Goal: Task Accomplishment & Management: Manage account settings

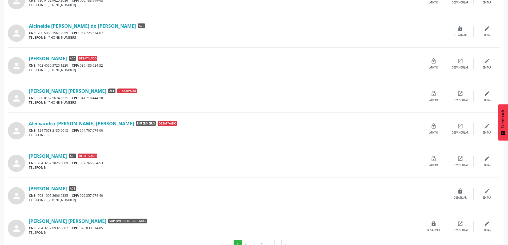
scroll to position [381, 0]
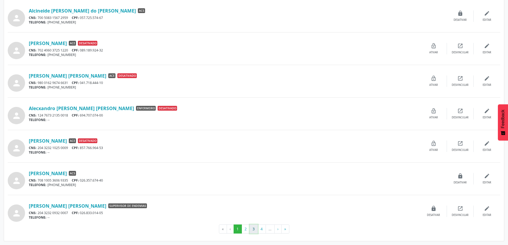
click at [252, 226] on button "3" at bounding box center [254, 229] width 8 height 9
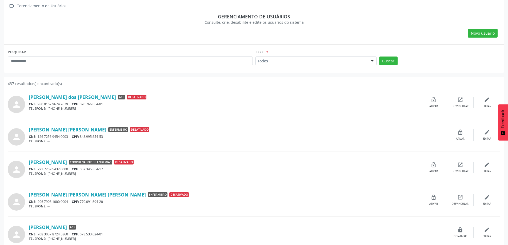
scroll to position [0, 0]
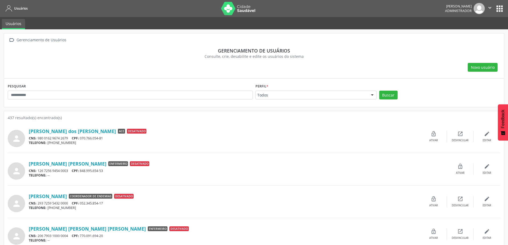
click at [372, 93] on div at bounding box center [372, 95] width 8 height 9
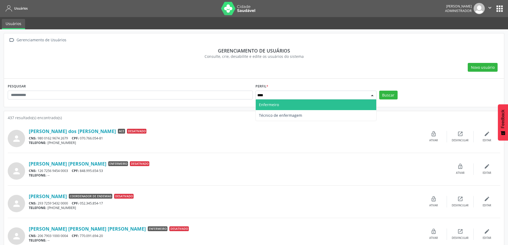
type input "*****"
click at [292, 106] on span "Enfermeiro" at bounding box center [316, 105] width 121 height 11
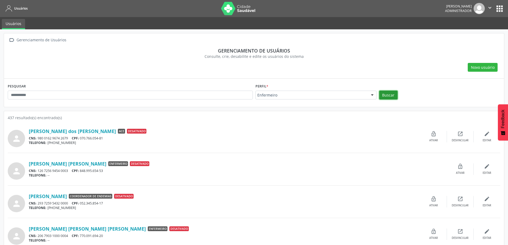
click at [388, 97] on button "Buscar" at bounding box center [388, 95] width 18 height 9
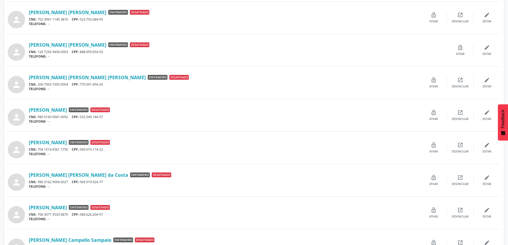
scroll to position [381, 0]
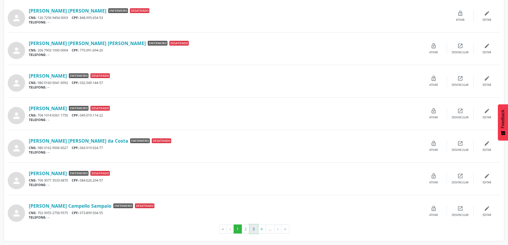
click at [254, 226] on button "3" at bounding box center [254, 229] width 8 height 9
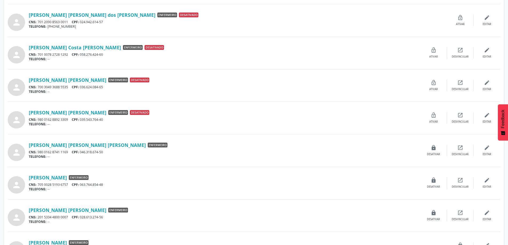
scroll to position [187, 0]
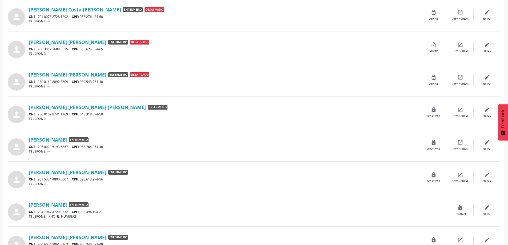
click at [82, 111] on div "[PERSON_NAME] [PERSON_NAME] [PERSON_NAME] Enfermeiro CNS: 980 0162 8741 1169 CP…" at bounding box center [225, 112] width 392 height 17
click at [82, 107] on link "[PERSON_NAME] [PERSON_NAME] [PERSON_NAME]" at bounding box center [87, 107] width 117 height 6
click at [435, 145] on icon "lock" at bounding box center [434, 143] width 6 height 6
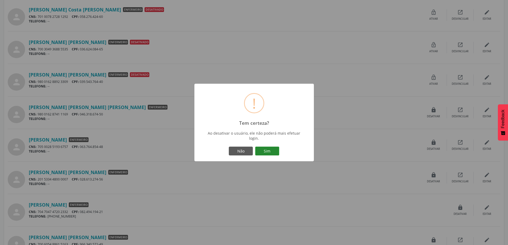
click at [260, 150] on button "Sim" at bounding box center [267, 151] width 24 height 9
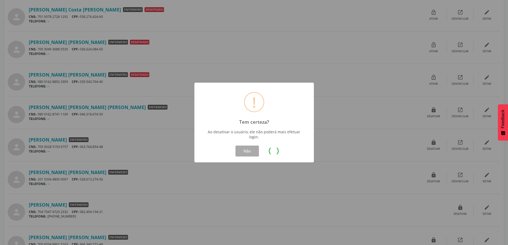
scroll to position [0, 0]
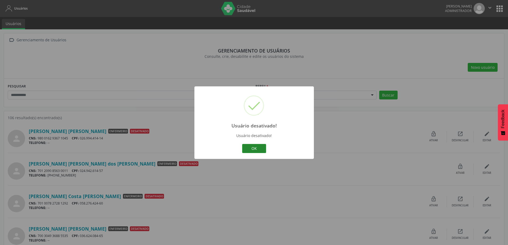
click at [251, 150] on button "OK" at bounding box center [254, 148] width 24 height 9
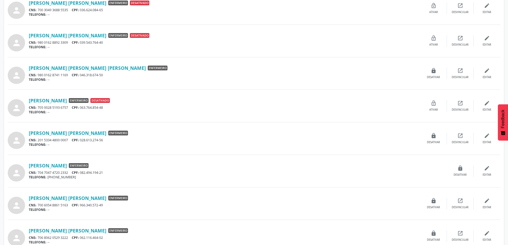
scroll to position [240, 0]
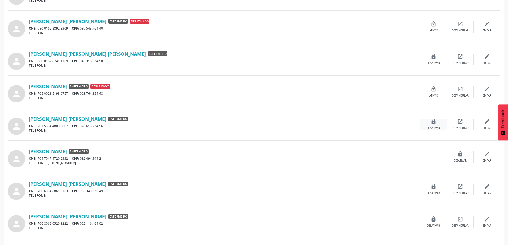
click at [435, 122] on icon "lock" at bounding box center [434, 122] width 6 height 6
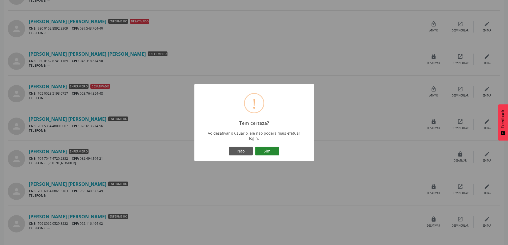
click at [272, 153] on button "Sim" at bounding box center [267, 151] width 24 height 9
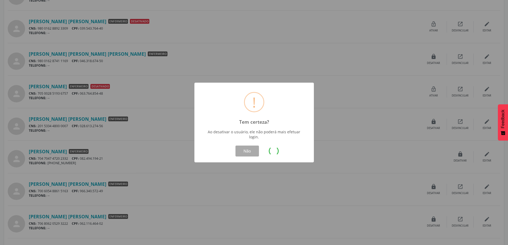
scroll to position [0, 0]
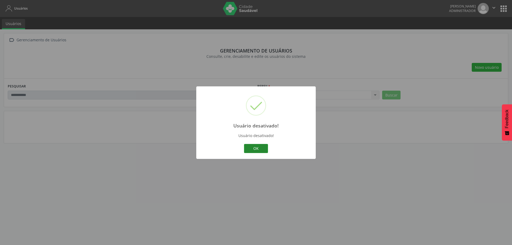
click at [248, 151] on button "OK" at bounding box center [256, 148] width 24 height 9
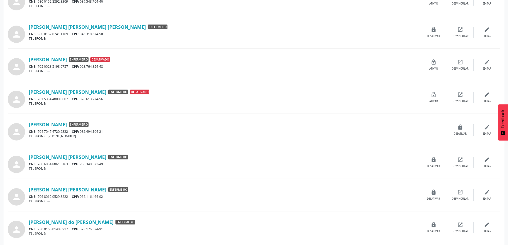
scroll to position [267, 0]
click at [64, 122] on link "[PERSON_NAME]" at bounding box center [48, 125] width 38 height 6
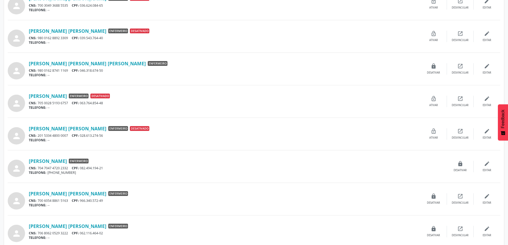
scroll to position [240, 0]
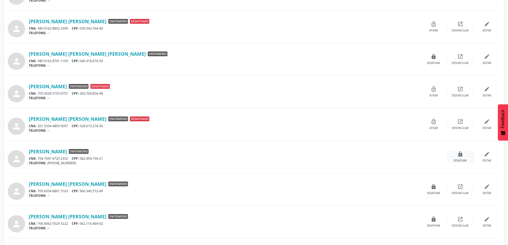
drag, startPoint x: 463, startPoint y: 157, endPoint x: 460, endPoint y: 160, distance: 4.3
click at [460, 160] on div "lock Desativar" at bounding box center [460, 156] width 27 height 11
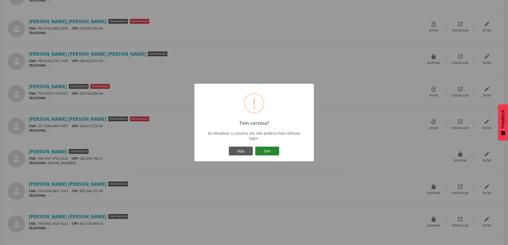
click at [263, 153] on button "Sim" at bounding box center [267, 151] width 24 height 9
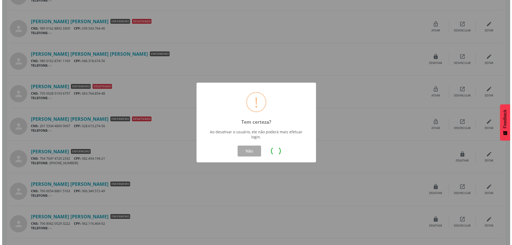
scroll to position [0, 0]
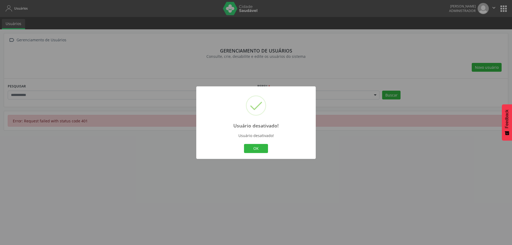
click at [260, 143] on div "OK Cancel" at bounding box center [256, 148] width 110 height 11
click at [259, 151] on button "OK" at bounding box center [256, 148] width 24 height 9
